Goal: Information Seeking & Learning: Learn about a topic

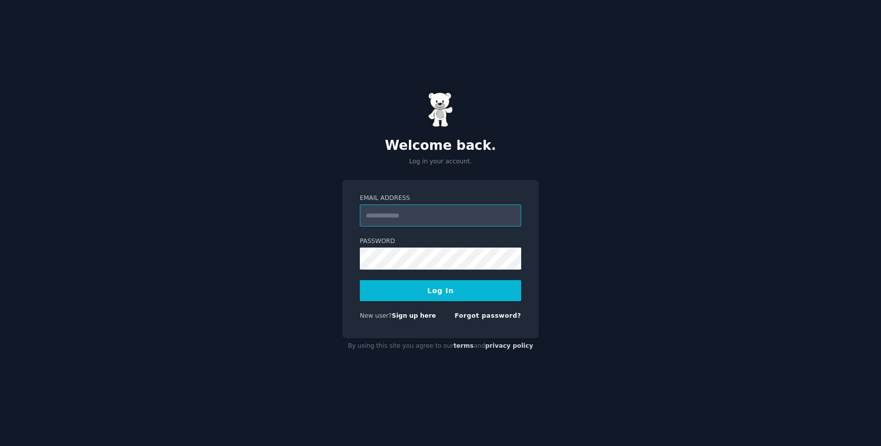
type input "**********"
click at [414, 287] on button "Log In" at bounding box center [440, 290] width 161 height 21
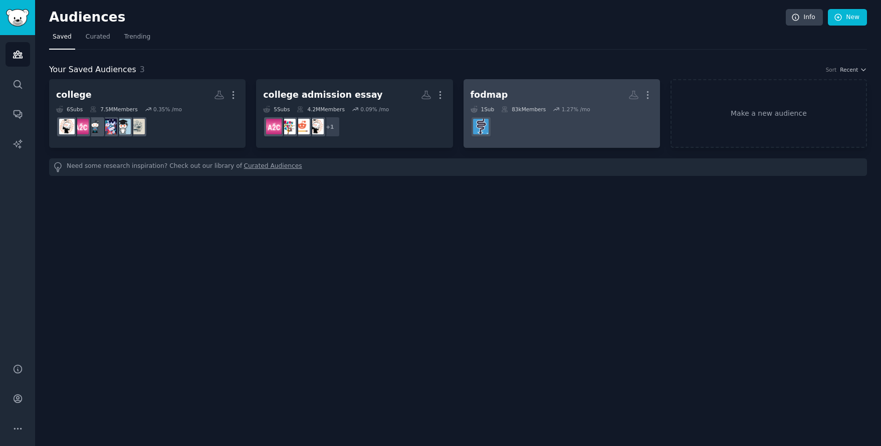
click at [494, 94] on div "fodmap" at bounding box center [490, 95] width 38 height 13
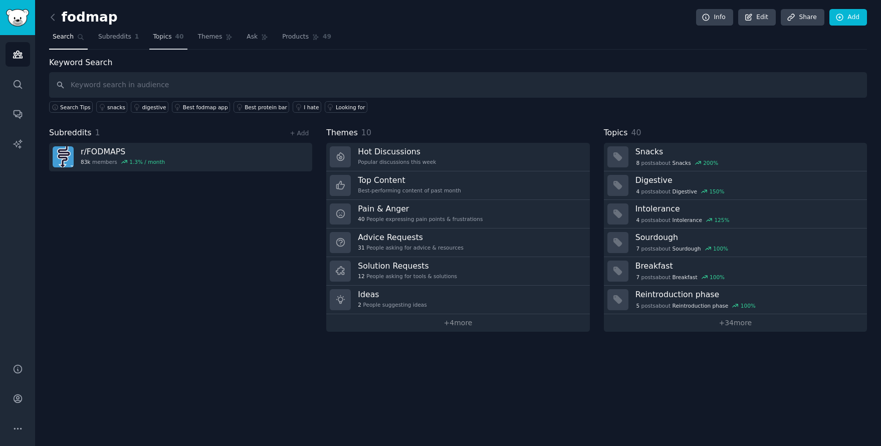
click at [170, 39] on link "Topics 40" at bounding box center [168, 39] width 38 height 21
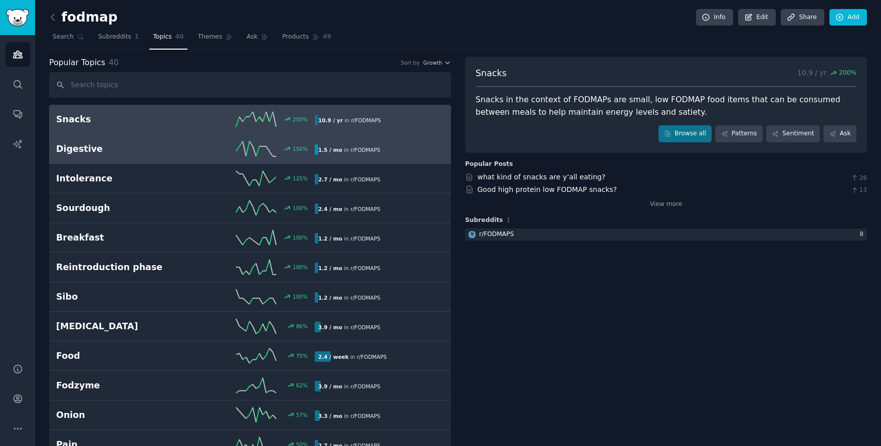
click at [162, 139] on link "Digestive 150 % 1.5 / mo in r/ FODMAPS" at bounding box center [250, 149] width 402 height 30
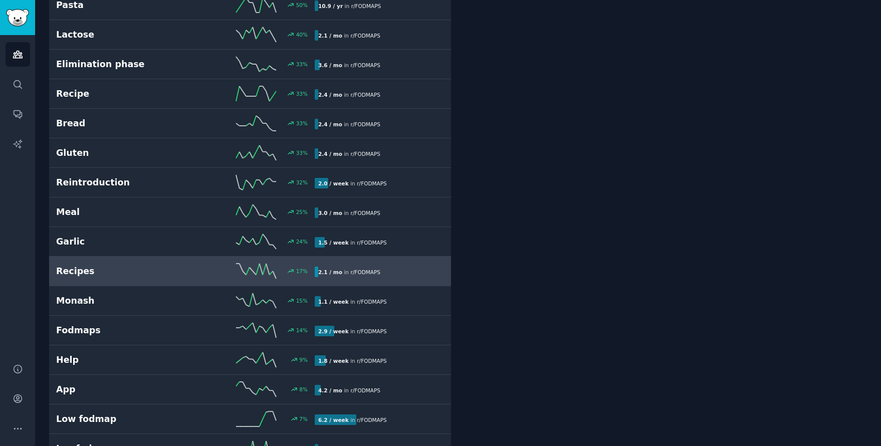
scroll to position [503, 0]
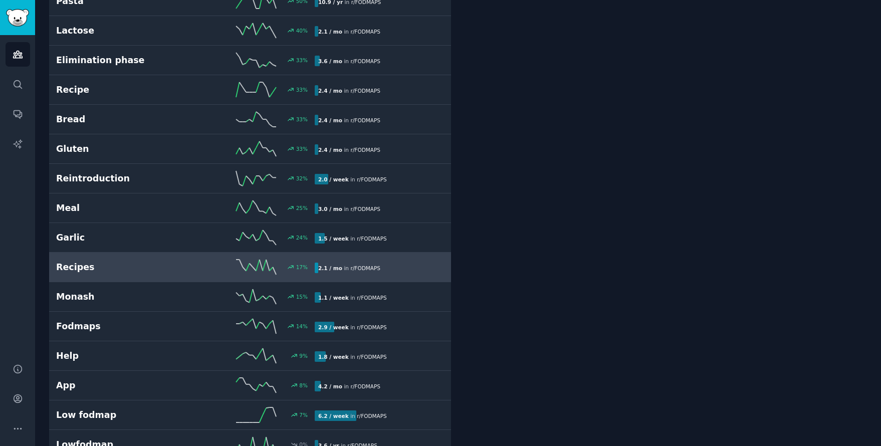
click at [134, 265] on h2 "Recipes" at bounding box center [120, 267] width 129 height 13
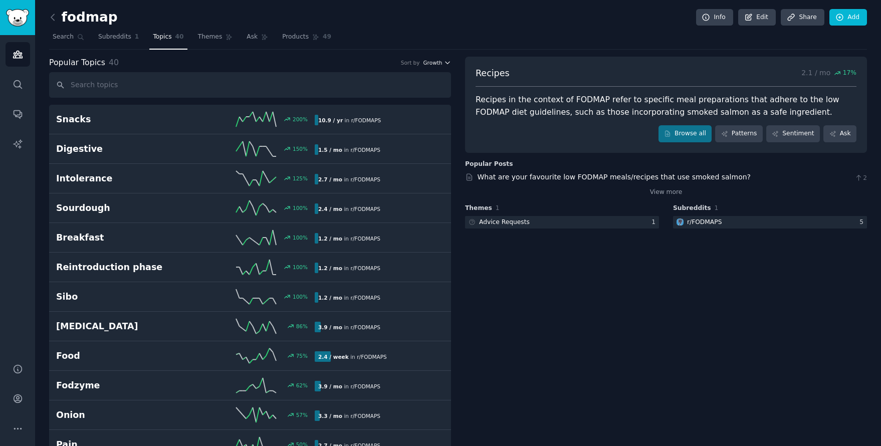
click at [434, 62] on span "Growth" at bounding box center [432, 62] width 19 height 7
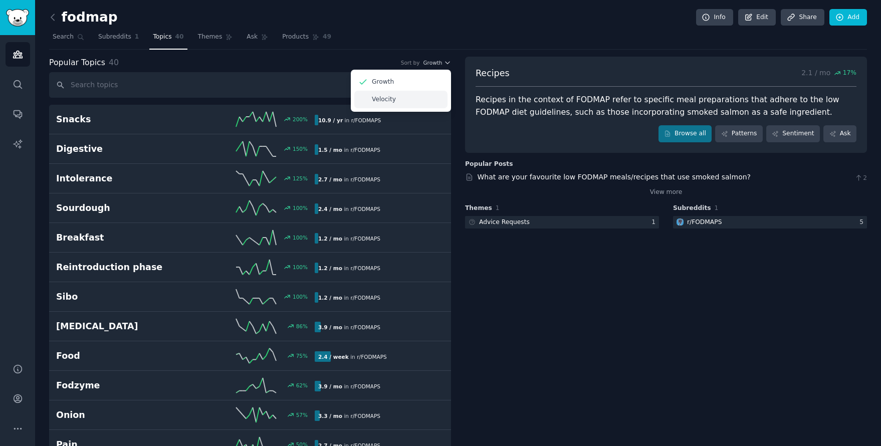
click at [413, 95] on div "Velocity" at bounding box center [400, 100] width 93 height 18
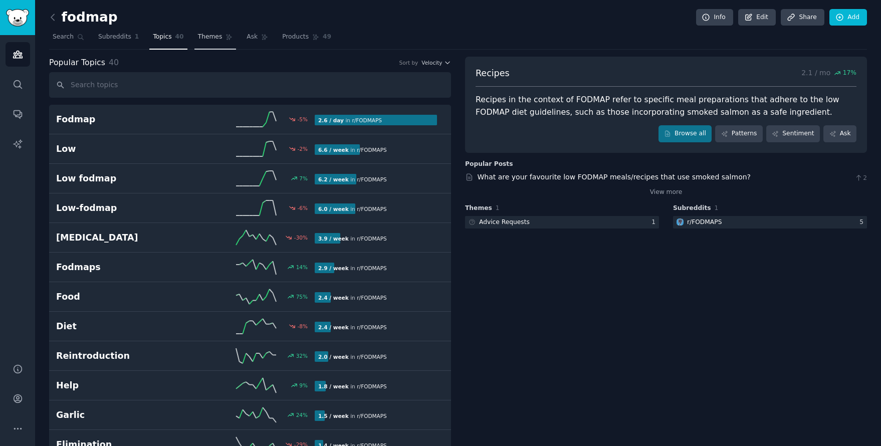
click at [220, 35] on link "Themes" at bounding box center [215, 39] width 42 height 21
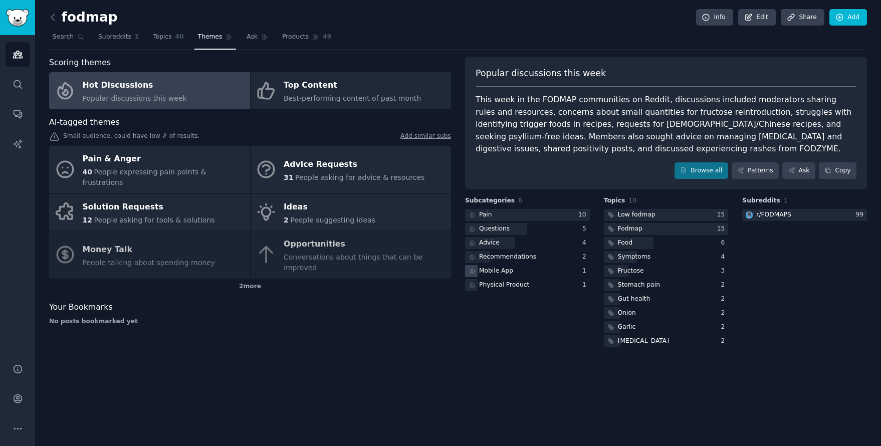
click at [488, 269] on div "Mobile App" at bounding box center [496, 271] width 34 height 9
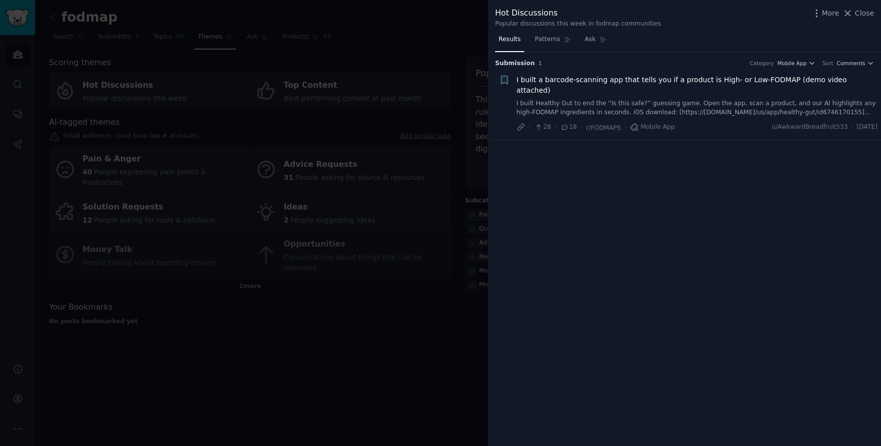
click at [446, 54] on div at bounding box center [440, 223] width 881 height 446
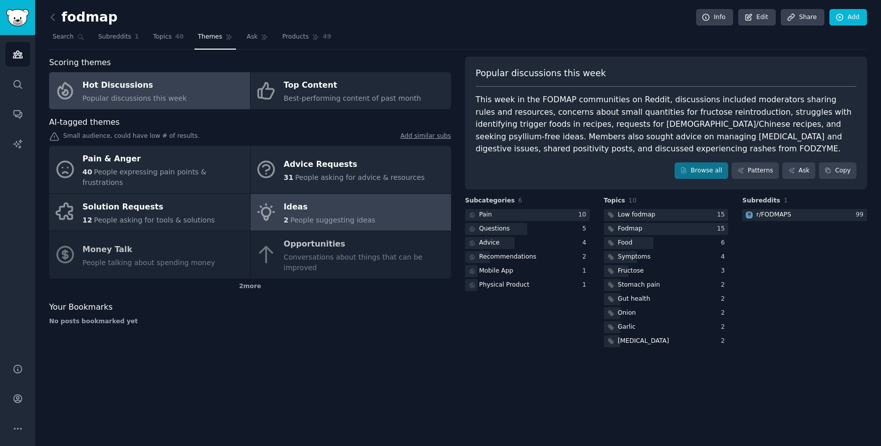
click at [336, 199] on div "Ideas" at bounding box center [330, 207] width 92 height 16
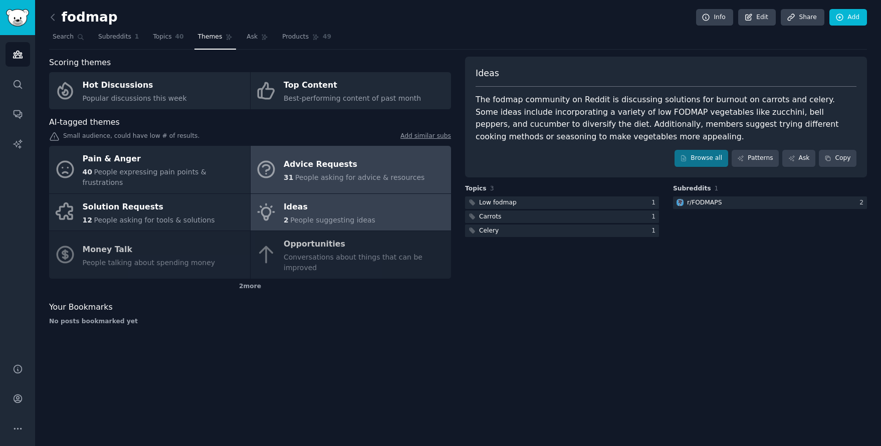
click at [354, 160] on div "Advice Requests" at bounding box center [354, 164] width 141 height 16
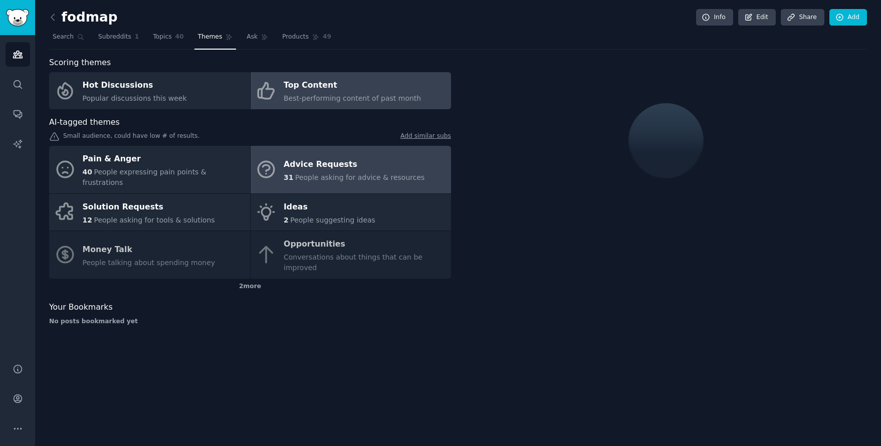
click at [365, 79] on div "Top Content" at bounding box center [352, 86] width 137 height 16
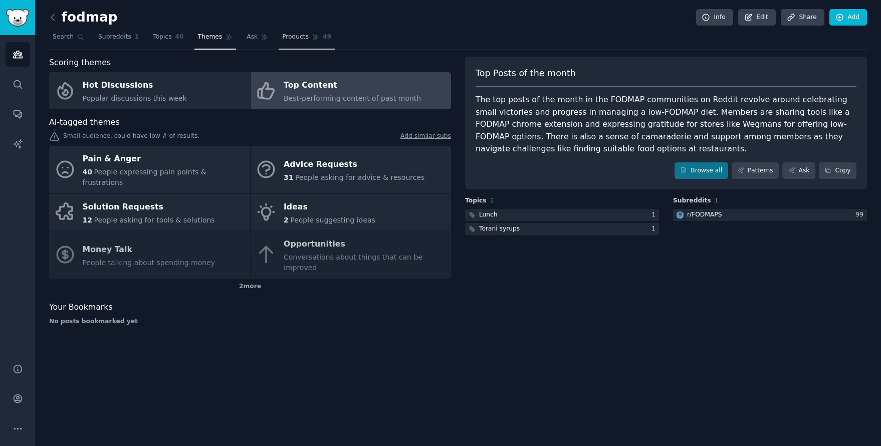
click at [301, 40] on span "Products" at bounding box center [295, 37] width 27 height 9
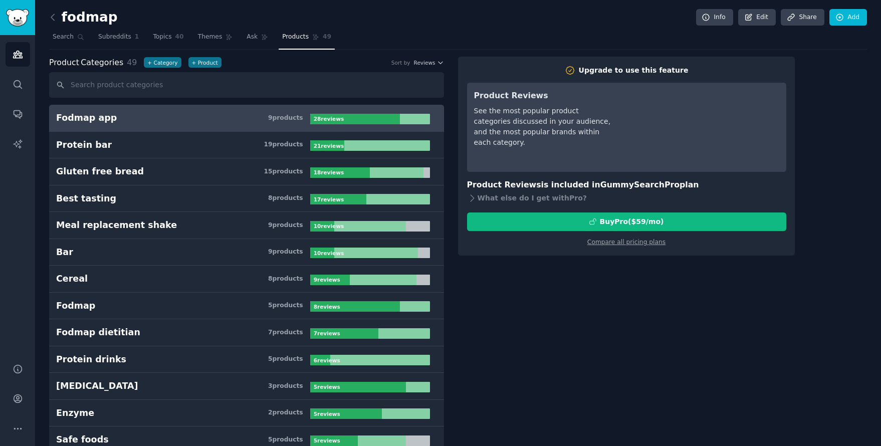
click at [212, 116] on h3 "Fodmap app 9 product s" at bounding box center [183, 118] width 254 height 13
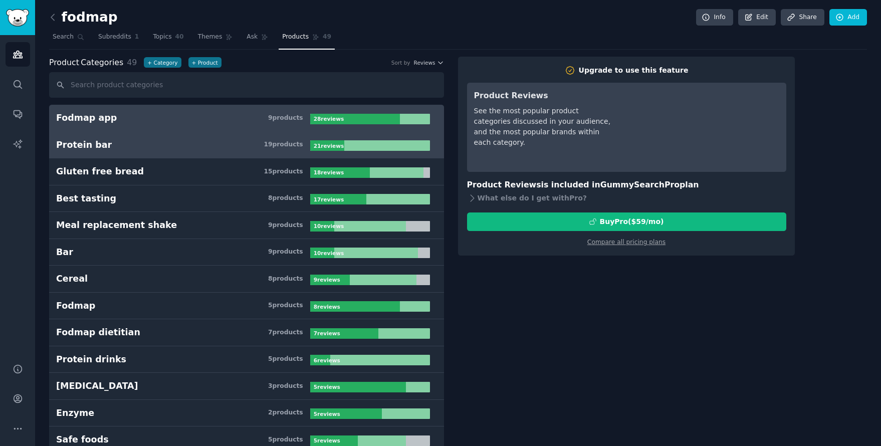
click at [186, 156] on link "Protein bar 19 product s 21 review s" at bounding box center [246, 145] width 395 height 27
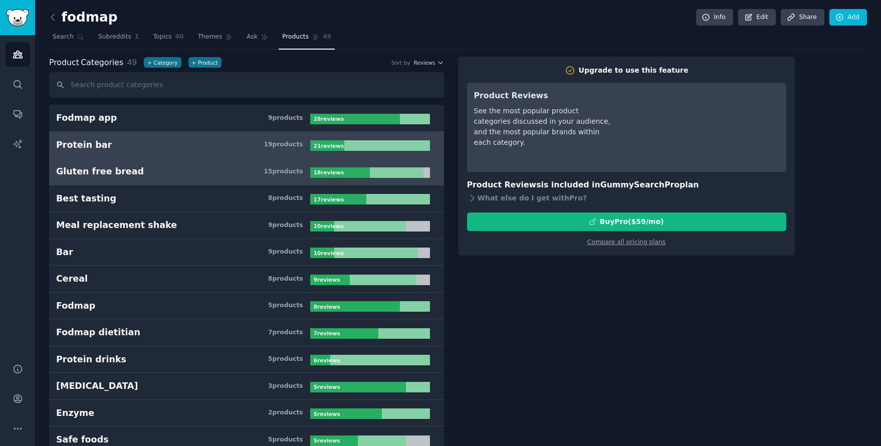
click at [177, 178] on link "Gluten free bread 15 product s 18 review s" at bounding box center [246, 171] width 395 height 27
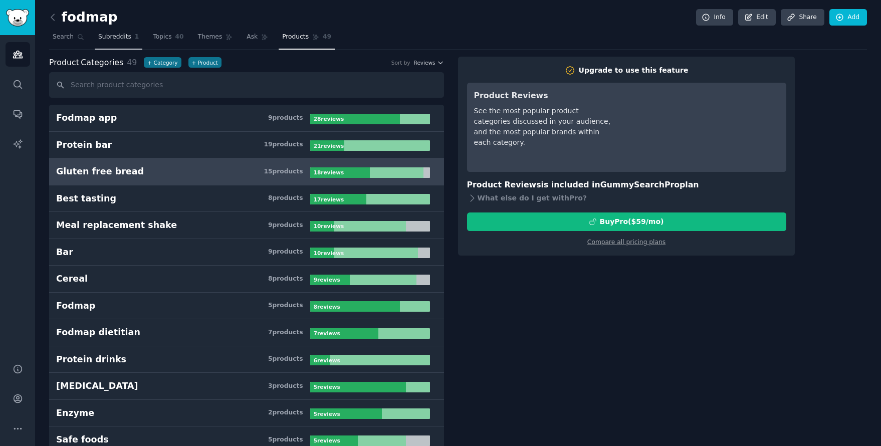
click at [122, 34] on span "Subreddits" at bounding box center [114, 37] width 33 height 9
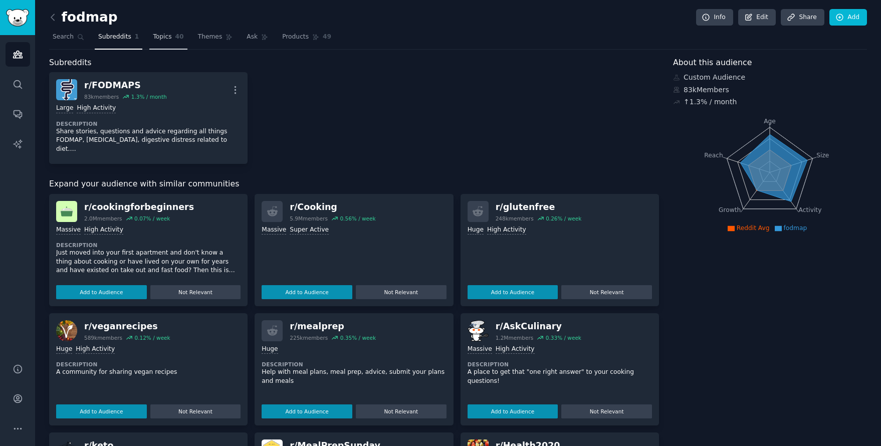
click at [172, 38] on link "Topics 40" at bounding box center [168, 39] width 38 height 21
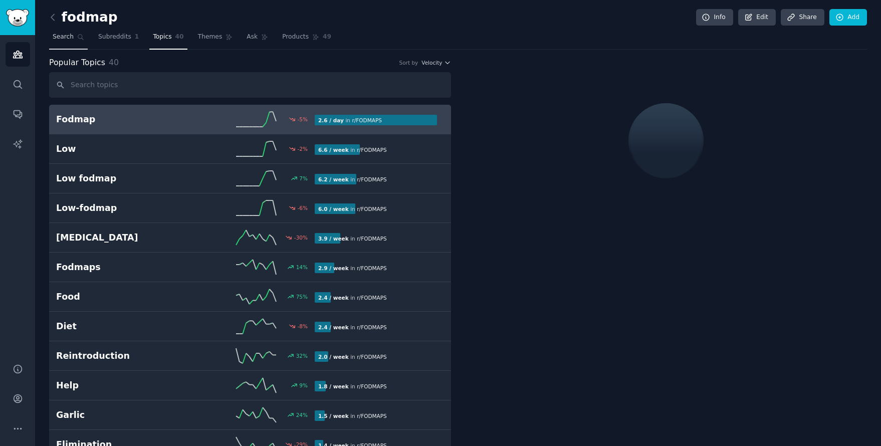
click at [73, 39] on span "Search" at bounding box center [63, 37] width 21 height 9
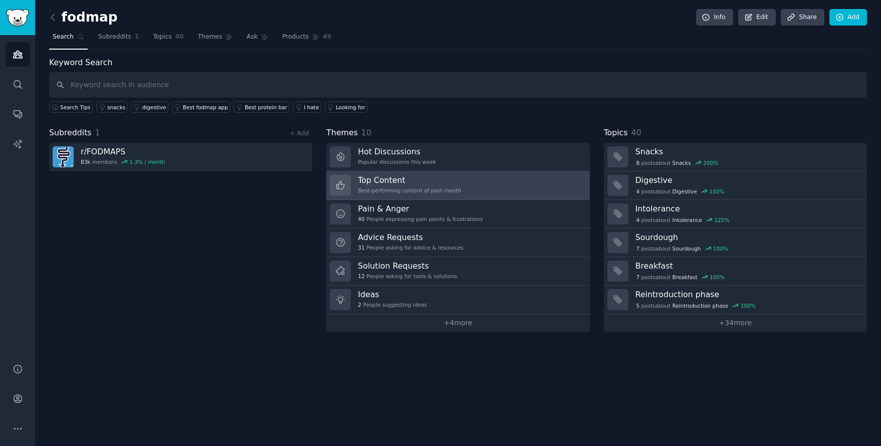
click at [401, 176] on h3 "Top Content" at bounding box center [409, 180] width 103 height 11
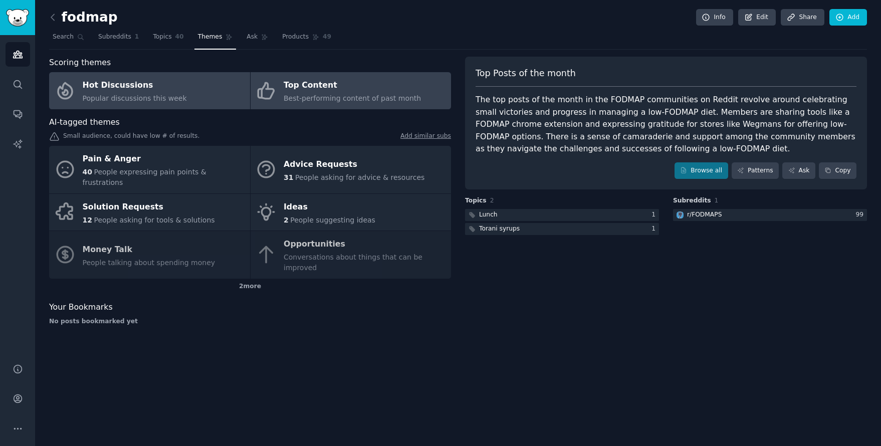
click at [173, 94] on span "Popular discussions this week" at bounding box center [135, 98] width 104 height 8
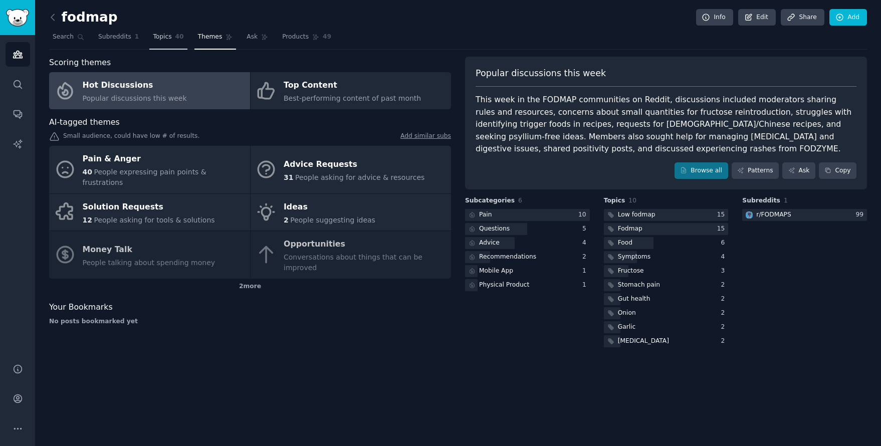
click at [161, 36] on span "Topics" at bounding box center [162, 37] width 19 height 9
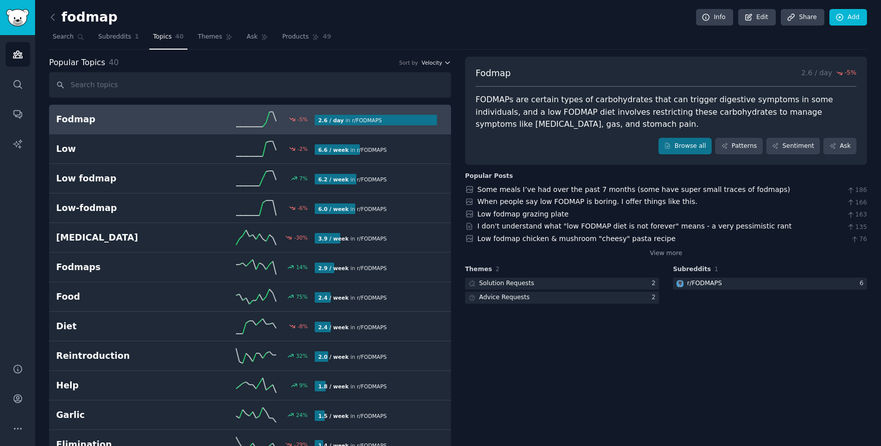
click at [446, 62] on icon "button" at bounding box center [448, 63] width 4 height 2
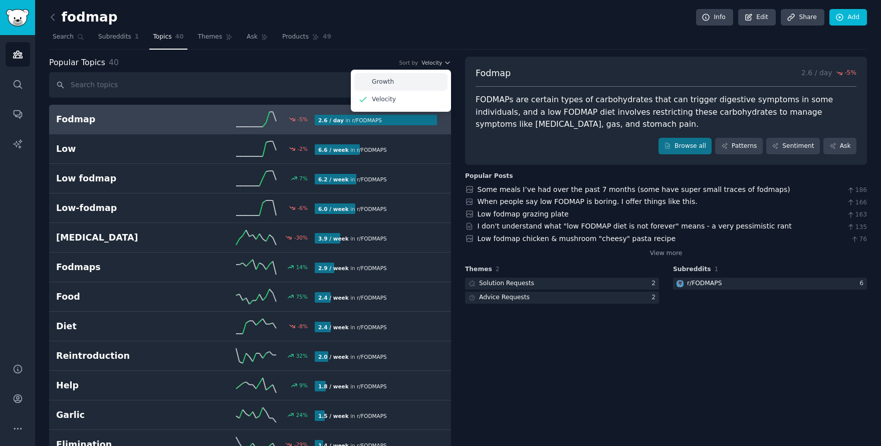
click at [412, 80] on div "Growth" at bounding box center [400, 82] width 93 height 18
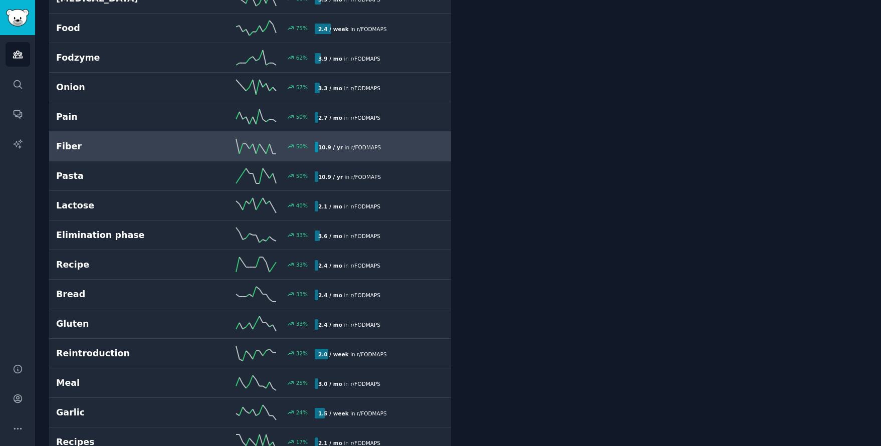
scroll to position [347, 0]
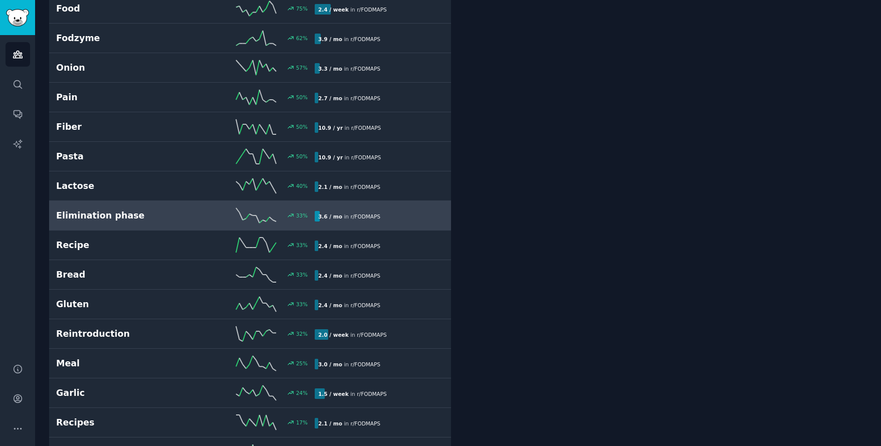
click at [370, 219] on span "r/ FODMAPS" at bounding box center [365, 217] width 30 height 6
